Goal: Information Seeking & Learning: Find contact information

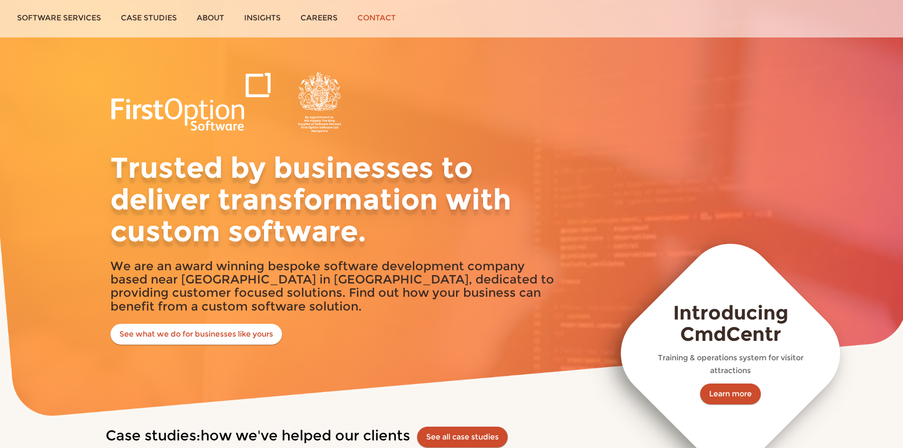
click at [369, 16] on link "Contact" at bounding box center [377, 18] width 58 height 36
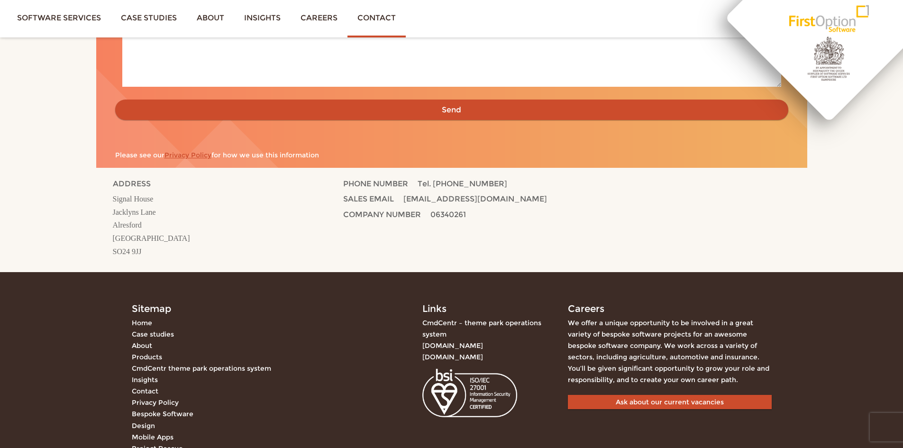
scroll to position [427, 0]
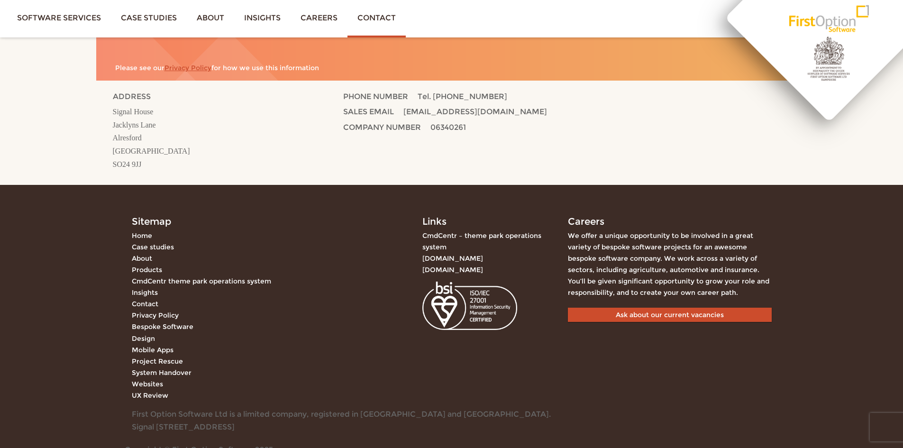
drag, startPoint x: 528, startPoint y: 110, endPoint x: 404, endPoint y: 112, distance: 124.2
click at [404, 112] on p "SALES EMAIL sales@firstoptionsoftware.com" at bounding box center [538, 113] width 390 height 16
copy span "[EMAIL_ADDRESS][DOMAIN_NAME]"
